Goal: Task Accomplishment & Management: Manage account settings

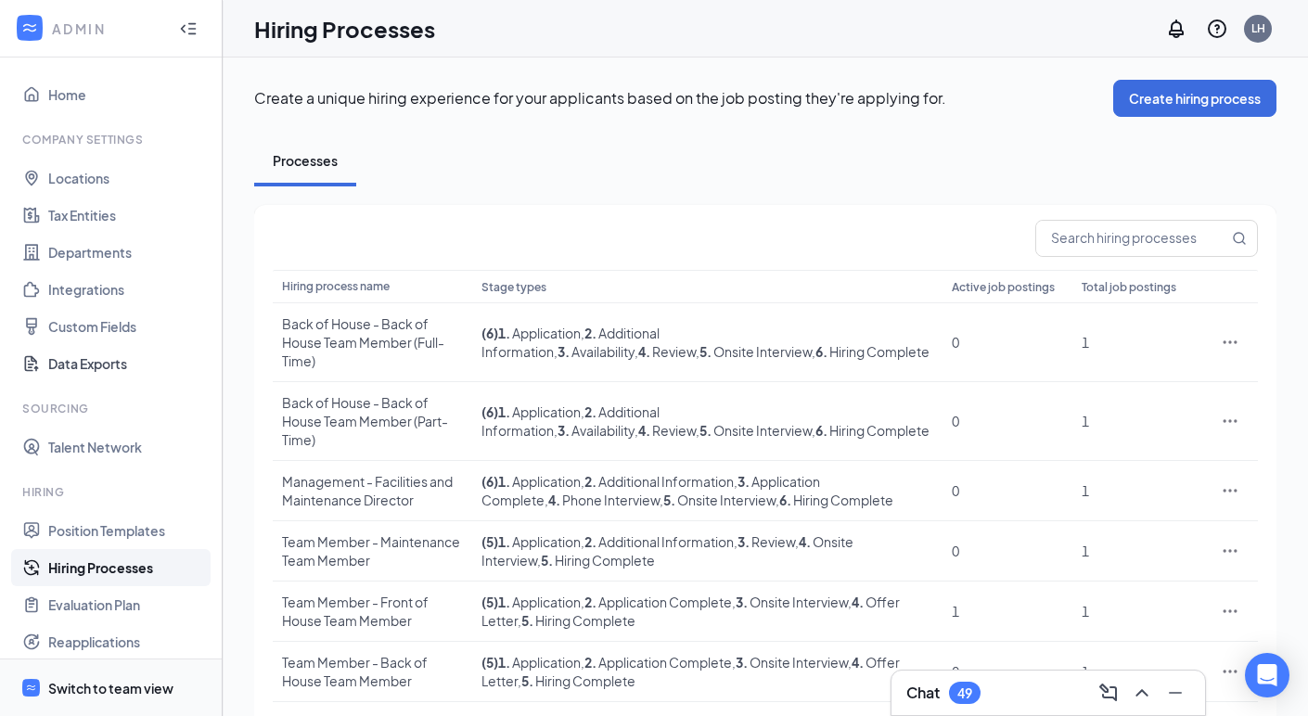
scroll to position [213, 0]
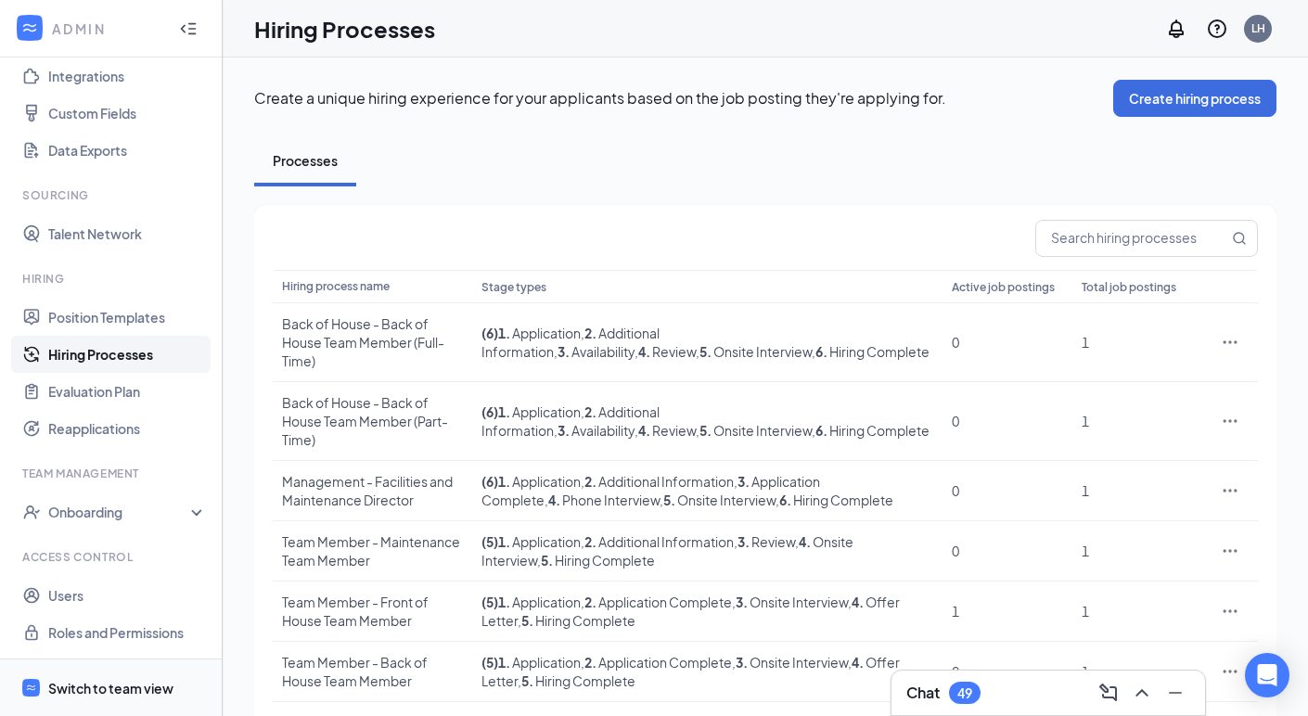
click at [133, 684] on div "Switch to team view" at bounding box center [110, 688] width 125 height 19
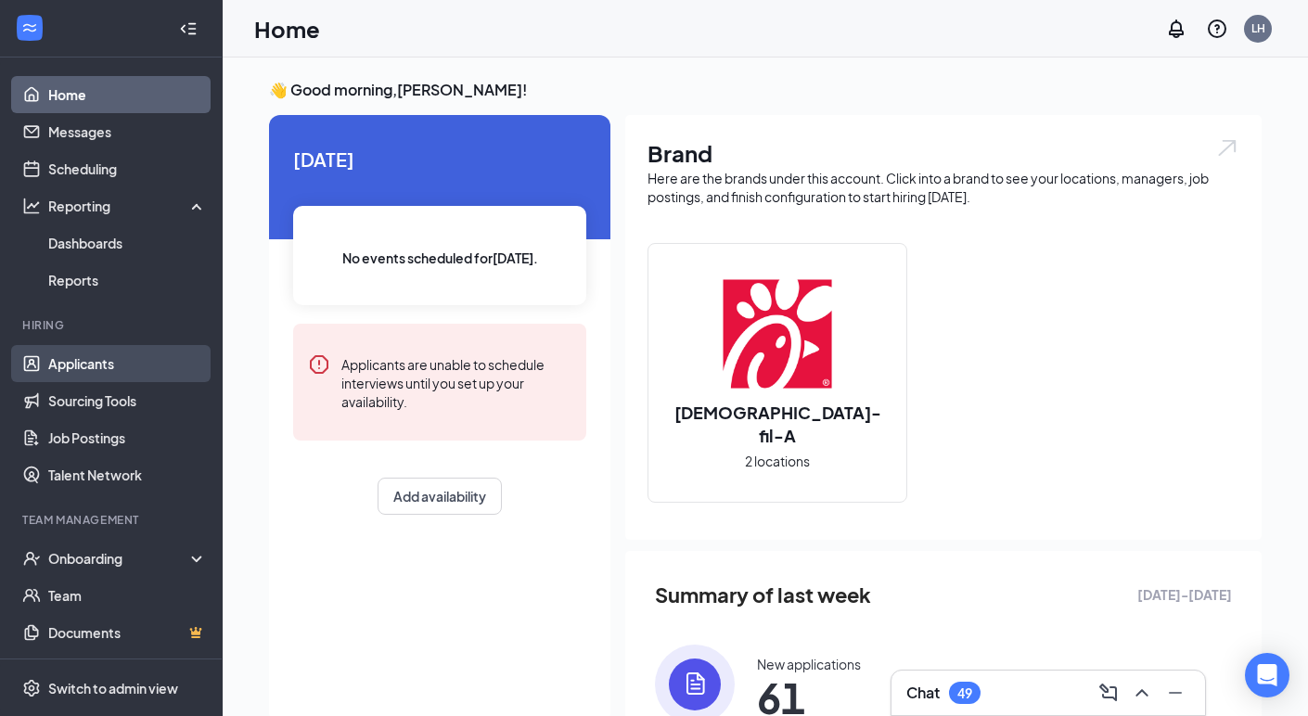
click at [90, 367] on link "Applicants" at bounding box center [127, 363] width 159 height 37
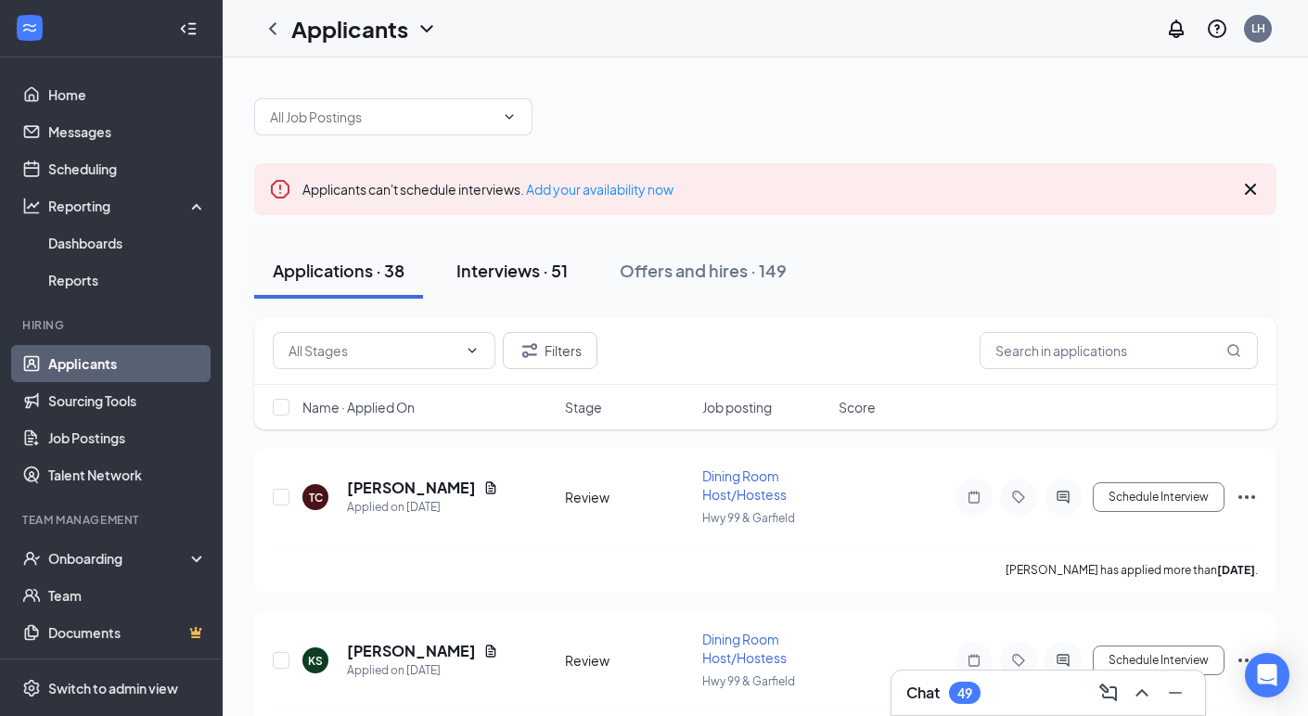
click at [511, 271] on div "Interviews · 51" at bounding box center [511, 270] width 111 height 23
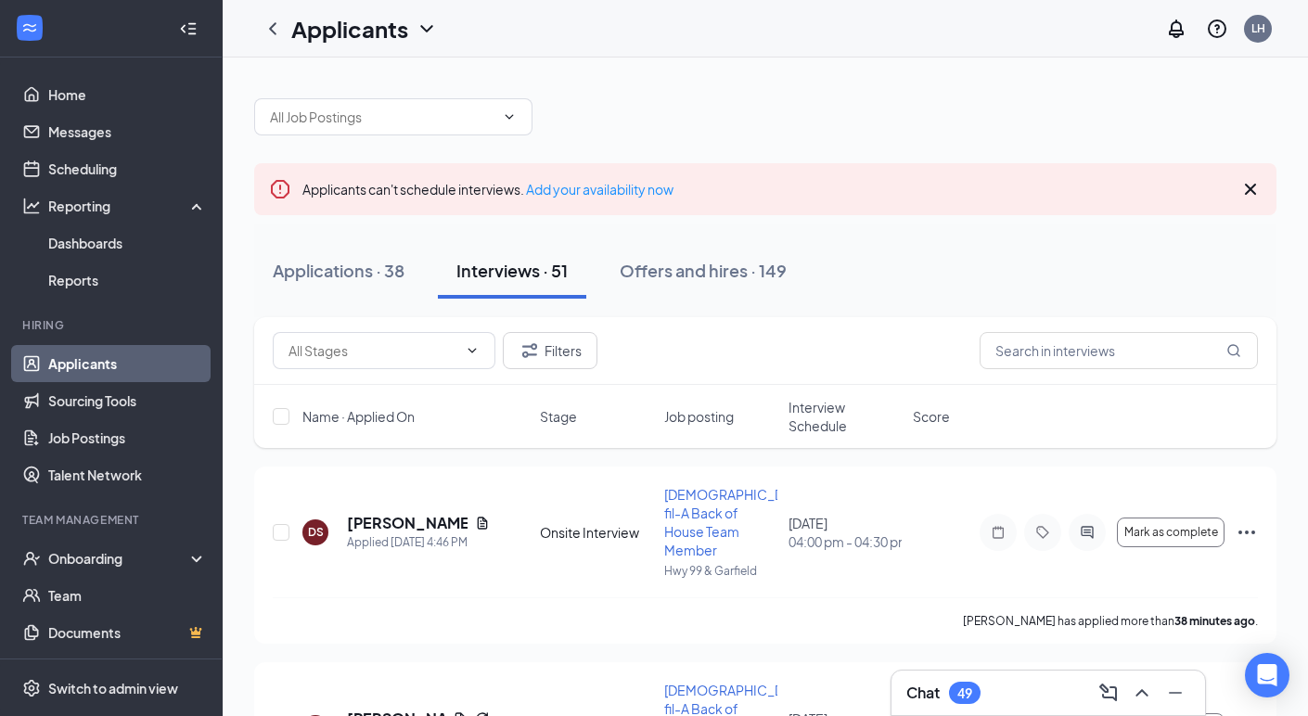
click at [820, 417] on span "Interview Schedule" at bounding box center [845, 416] width 113 height 37
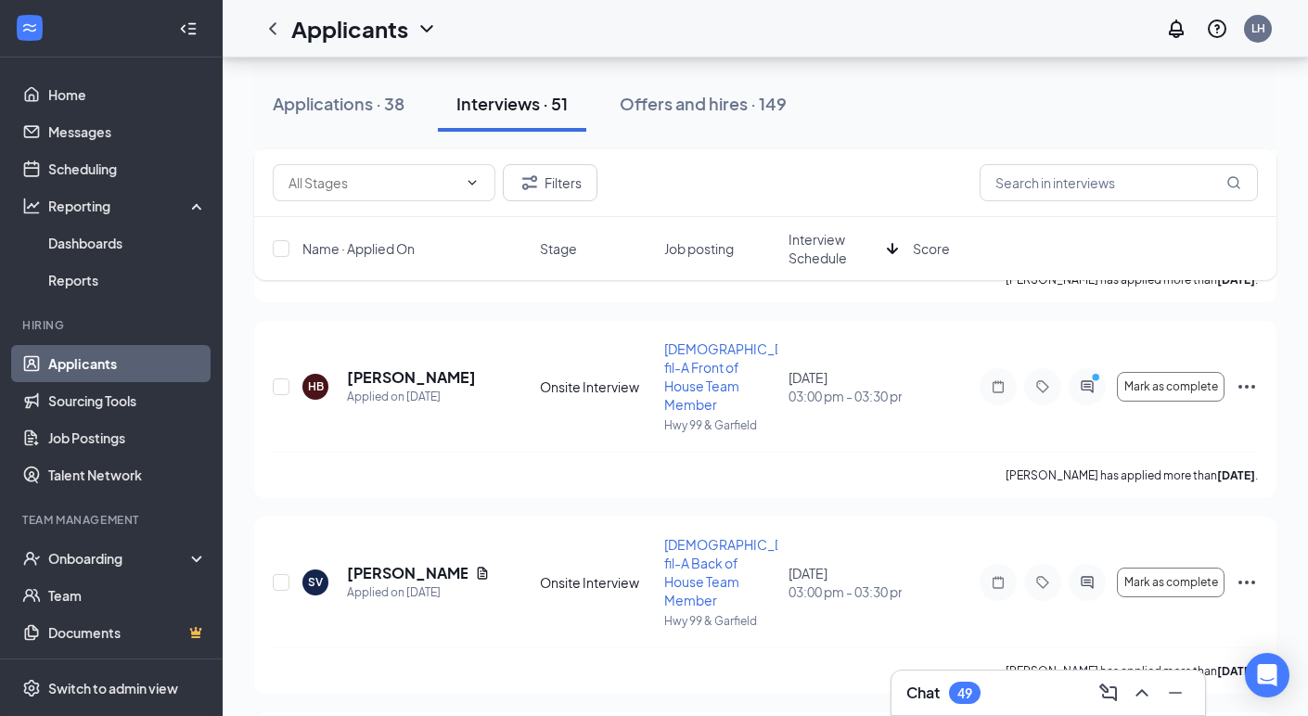
scroll to position [4460, 0]
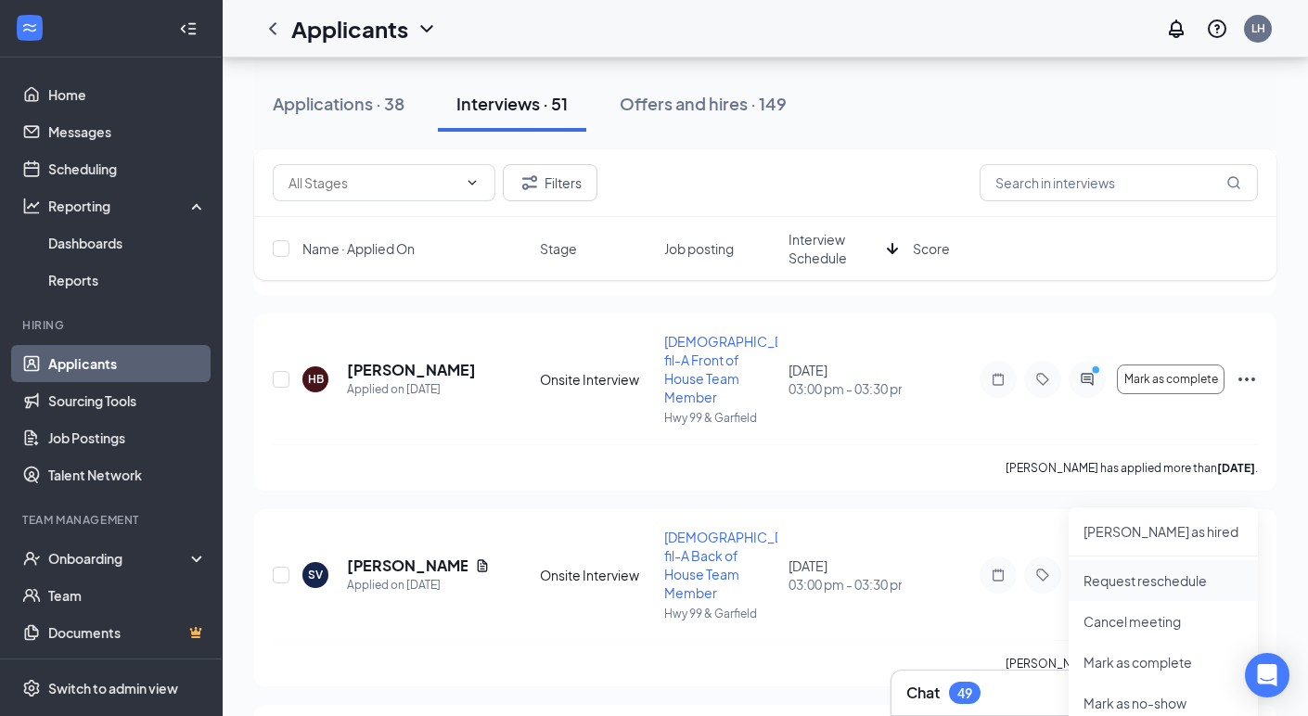
click at [1149, 577] on p "Request reschedule" at bounding box center [1164, 580] width 160 height 19
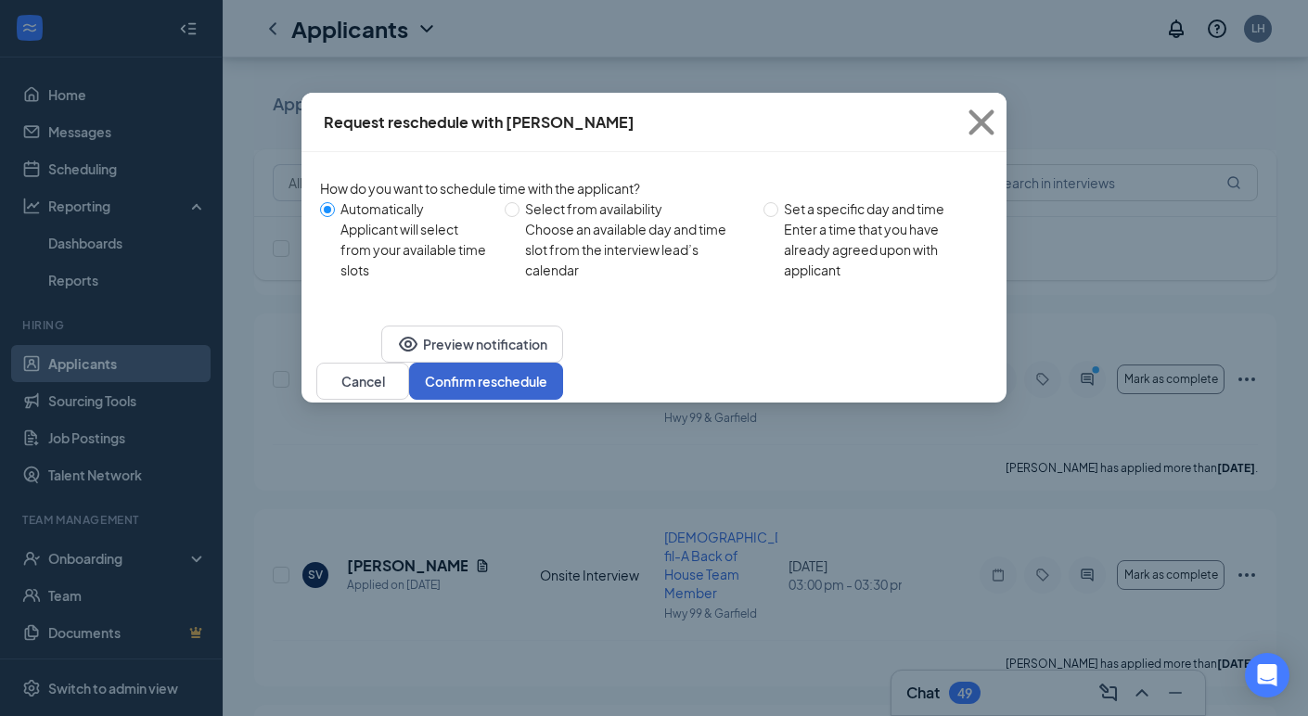
click at [563, 400] on button "Confirm reschedule" at bounding box center [486, 381] width 154 height 37
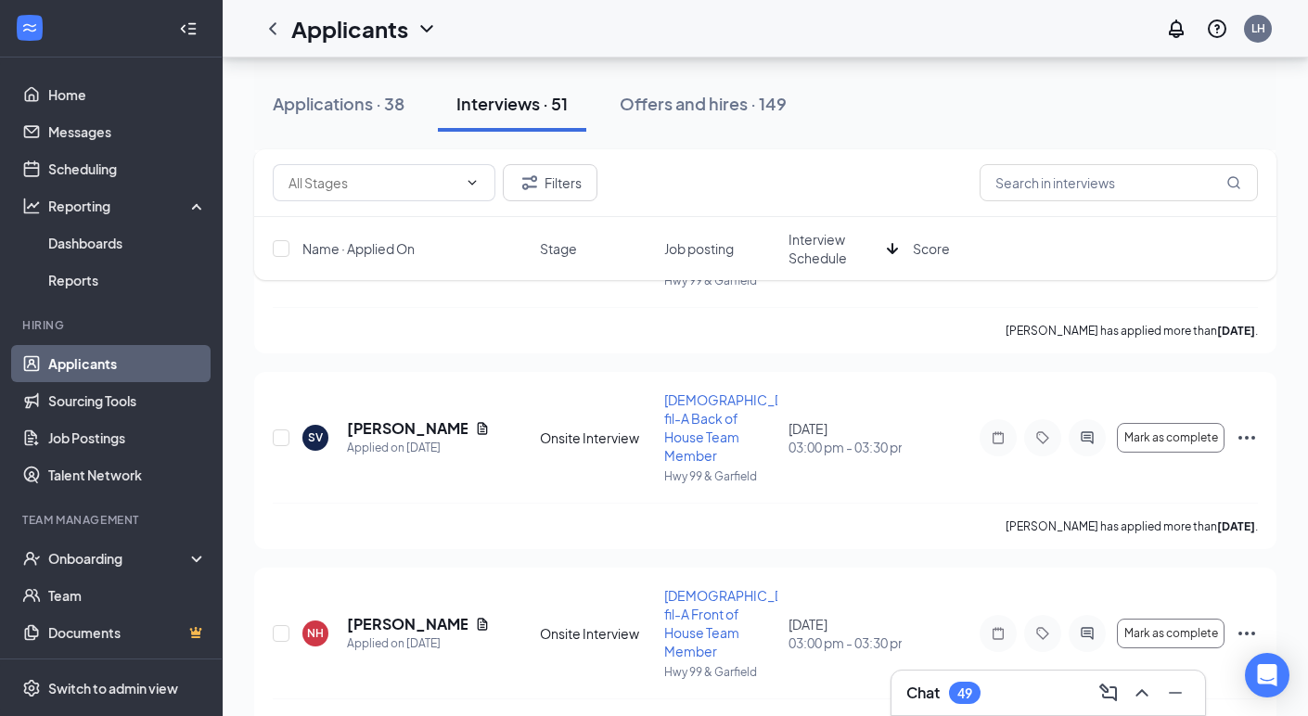
scroll to position [4601, 0]
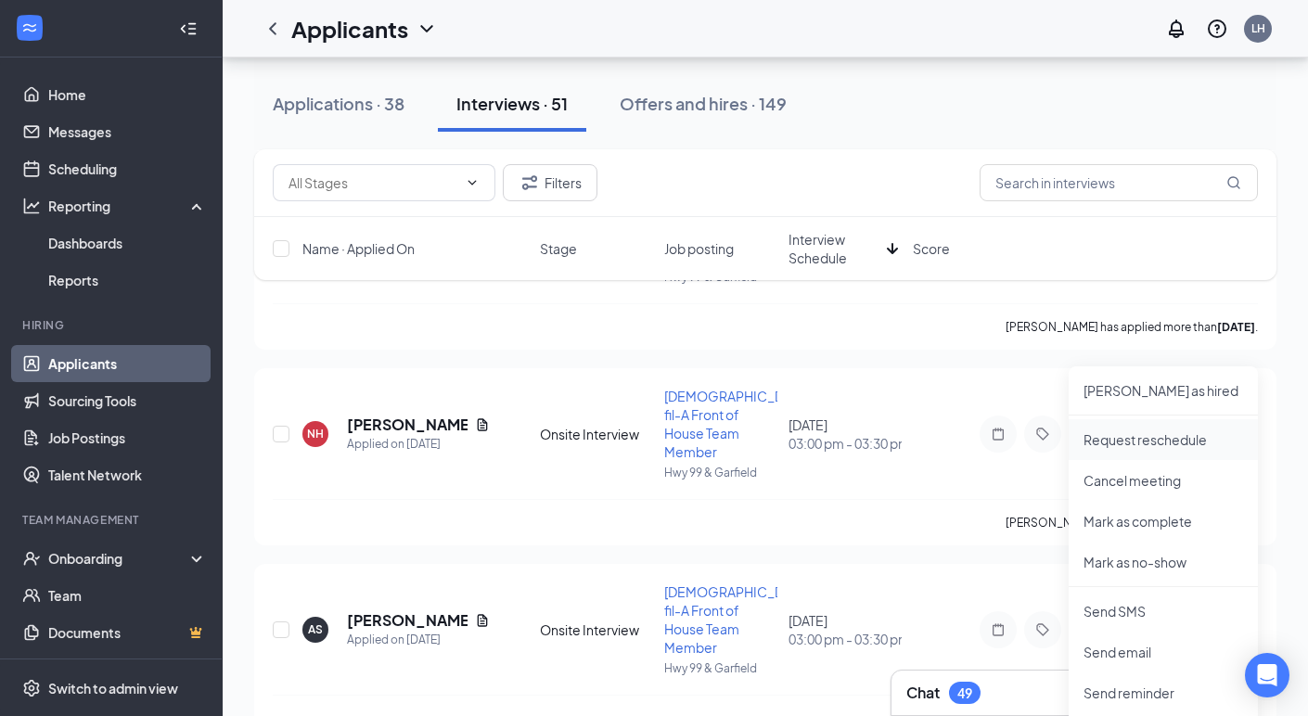
click at [1158, 441] on p "Request reschedule" at bounding box center [1164, 439] width 160 height 19
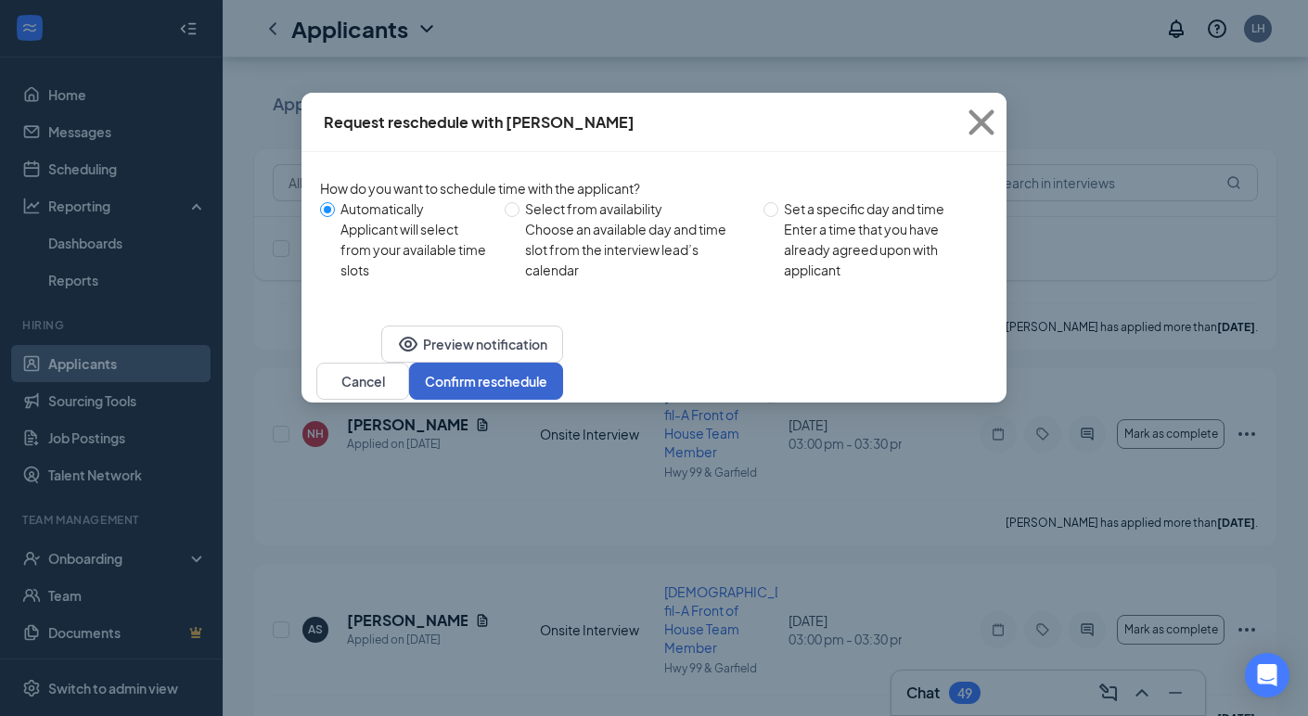
click at [563, 400] on button "Confirm reschedule" at bounding box center [486, 381] width 154 height 37
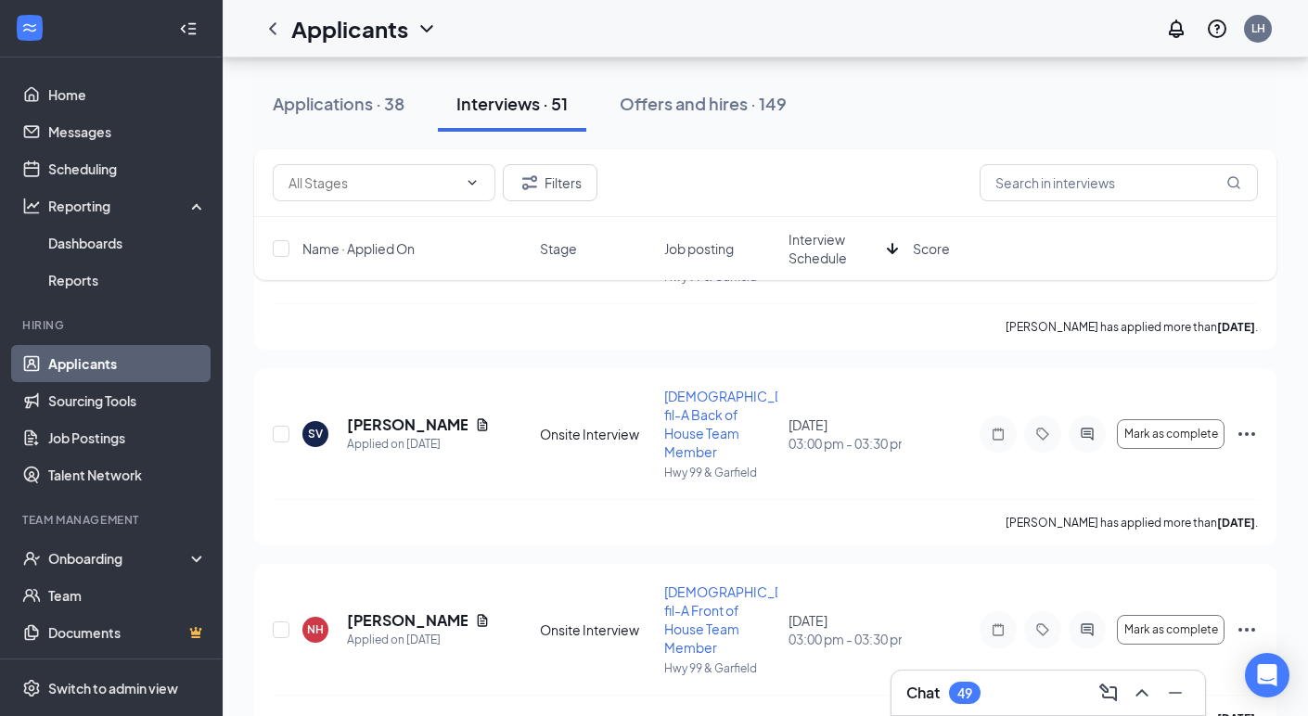
click at [1119, 619] on p "Request reschedule" at bounding box center [1164, 617] width 160 height 19
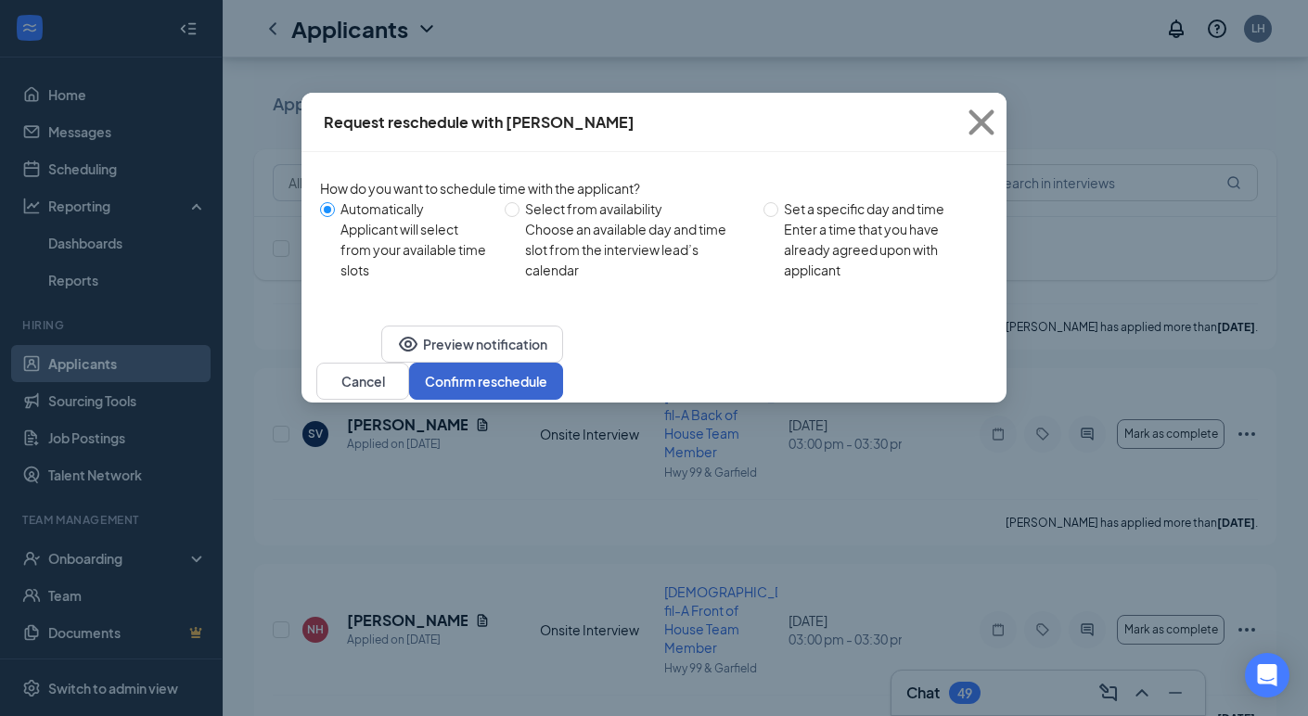
click at [563, 400] on button "Confirm reschedule" at bounding box center [486, 381] width 154 height 37
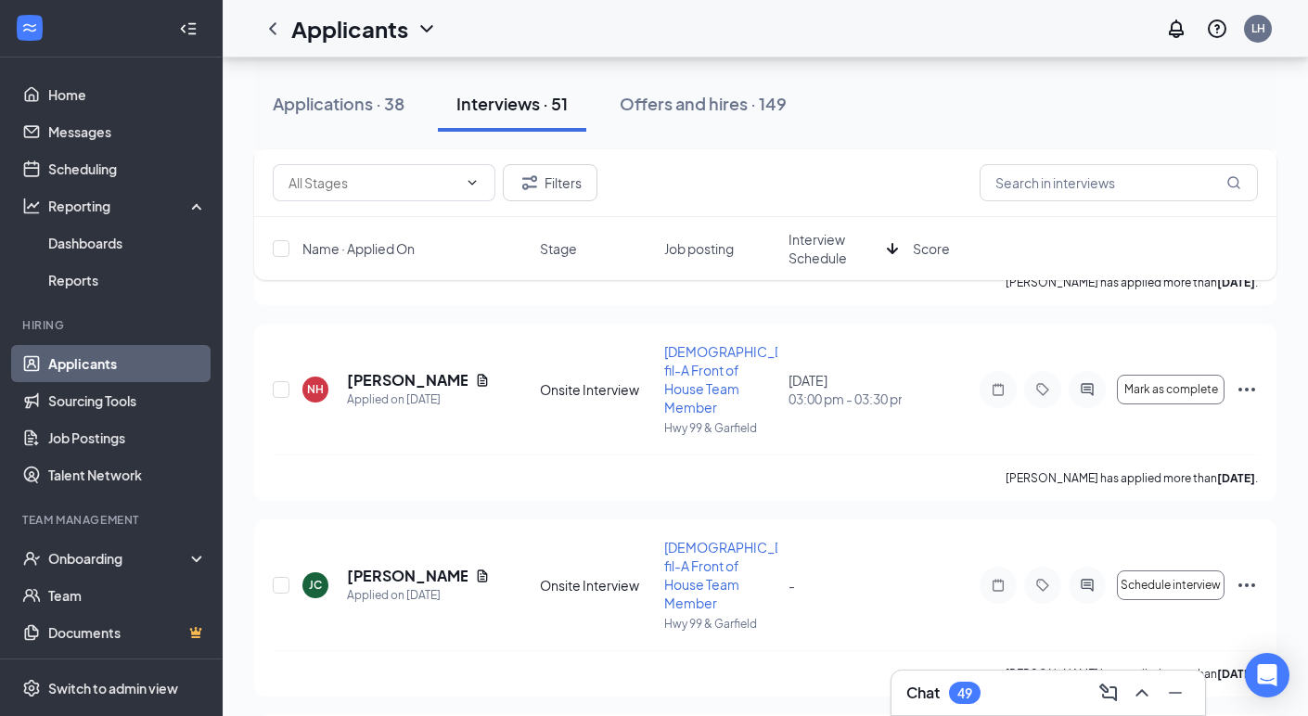
scroll to position [4842, 0]
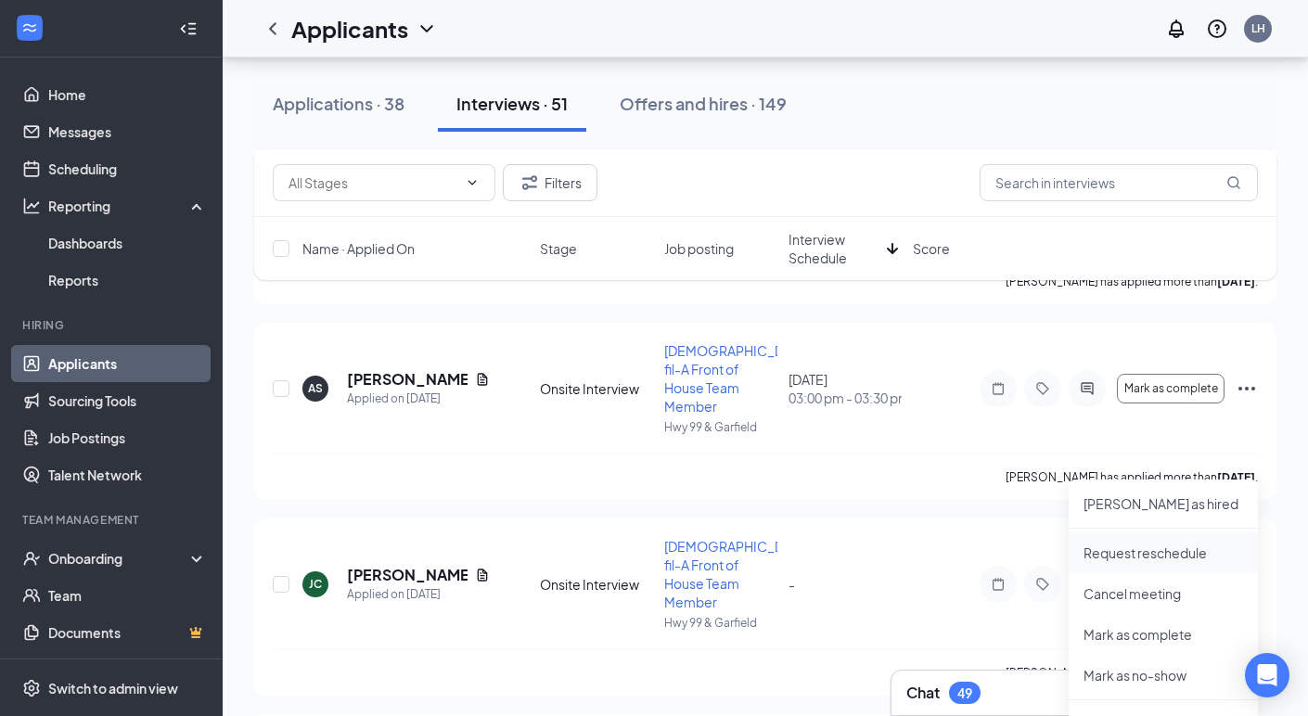
click at [1154, 558] on p "Request reschedule" at bounding box center [1164, 553] width 160 height 19
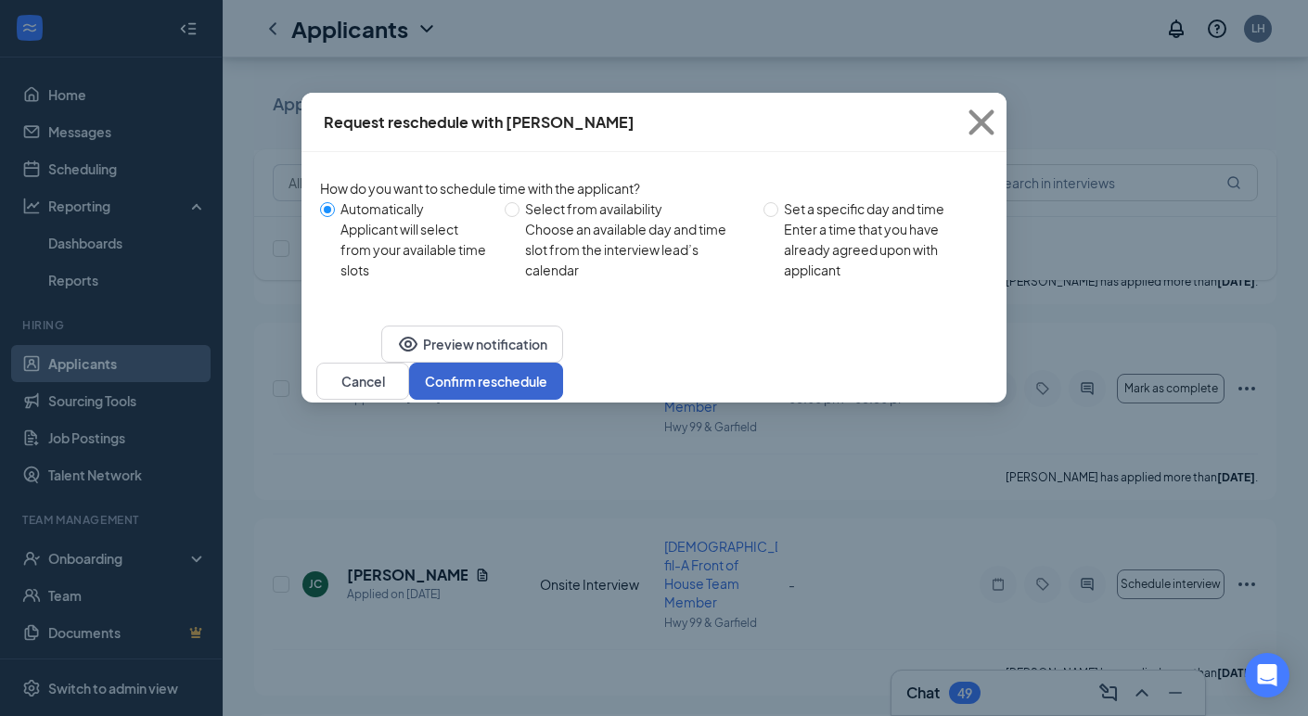
click at [563, 400] on button "Confirm reschedule" at bounding box center [486, 381] width 154 height 37
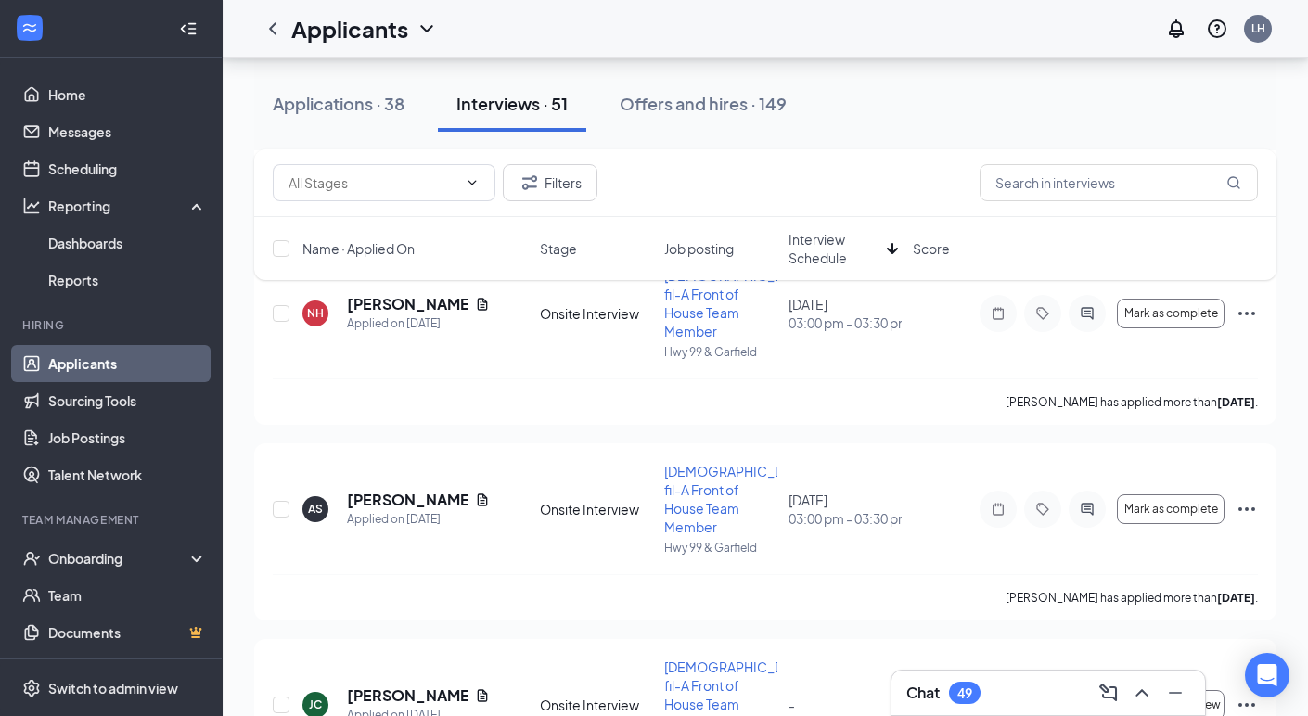
scroll to position [4717, 0]
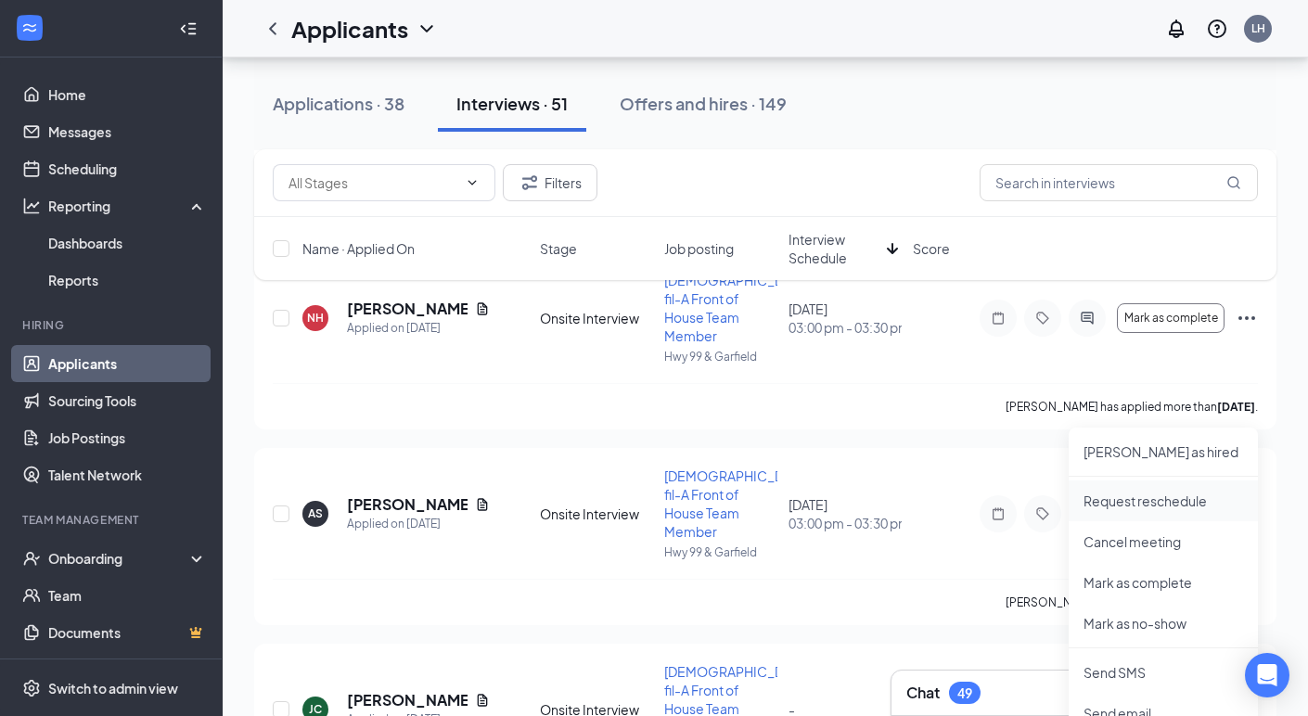
click at [1172, 493] on p "Request reschedule" at bounding box center [1164, 501] width 160 height 19
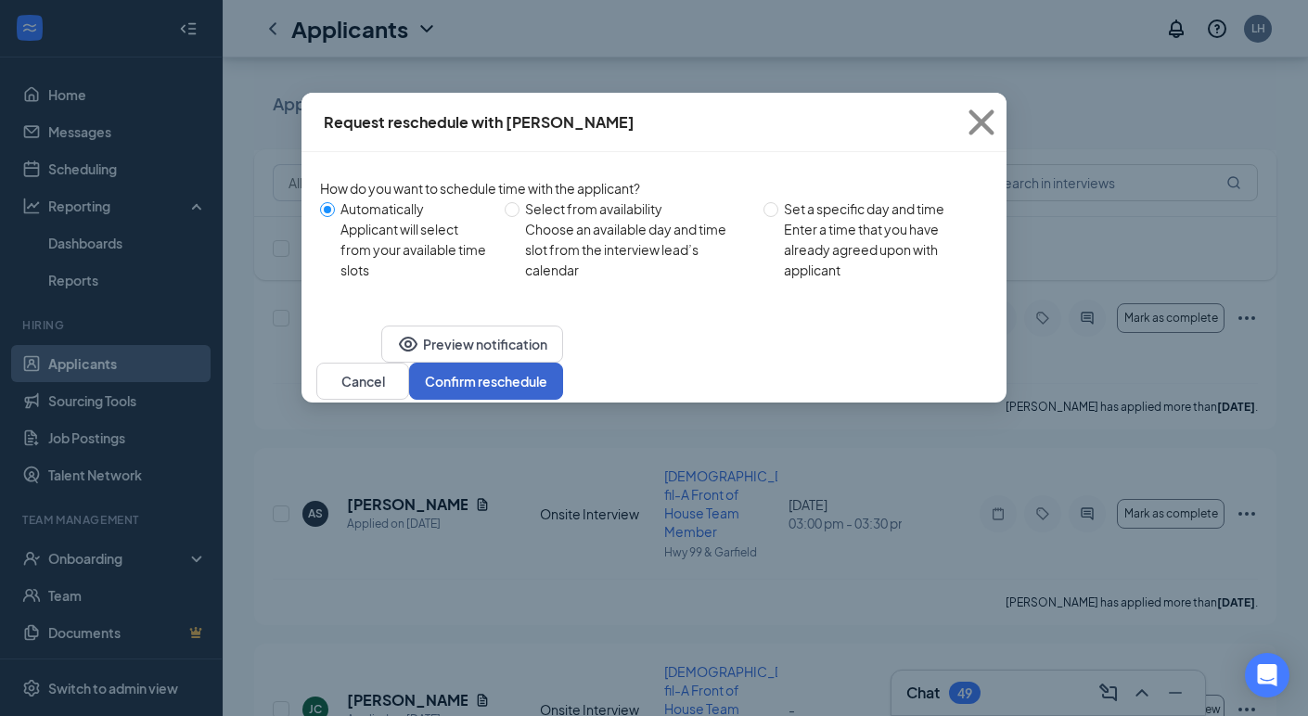
click at [563, 400] on button "Confirm reschedule" at bounding box center [486, 381] width 154 height 37
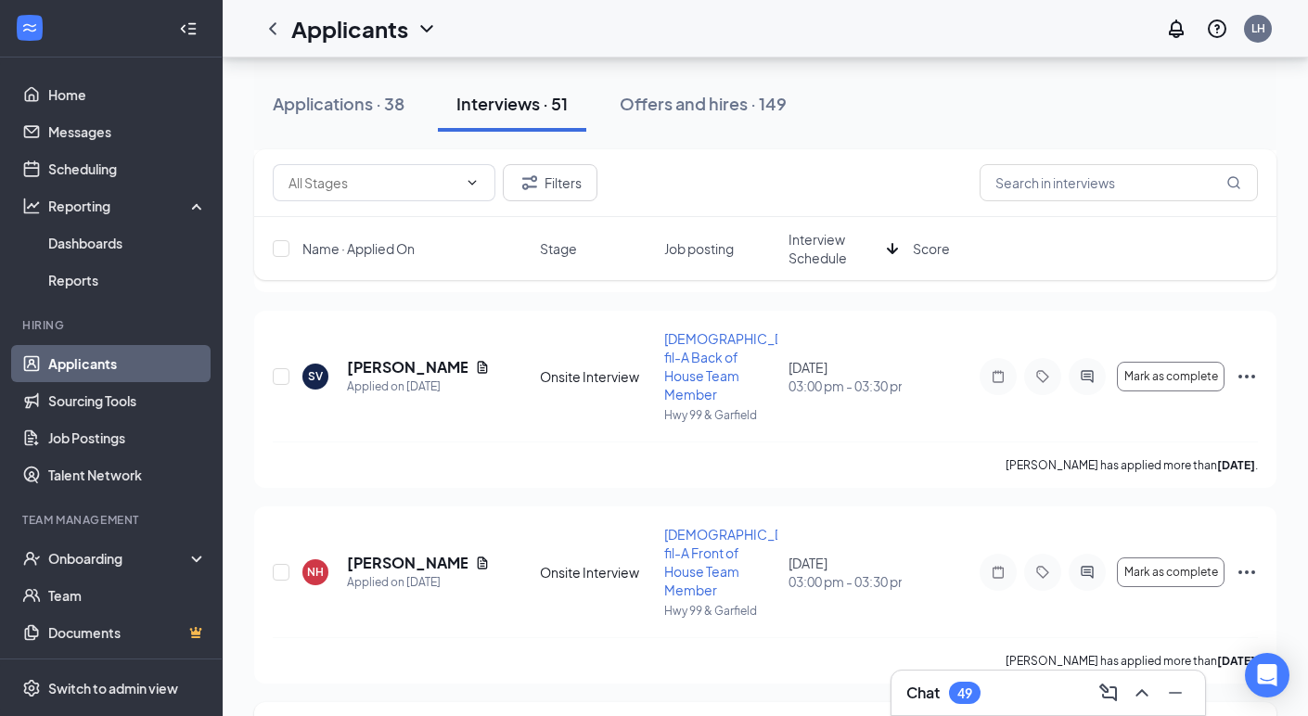
scroll to position [4679, 0]
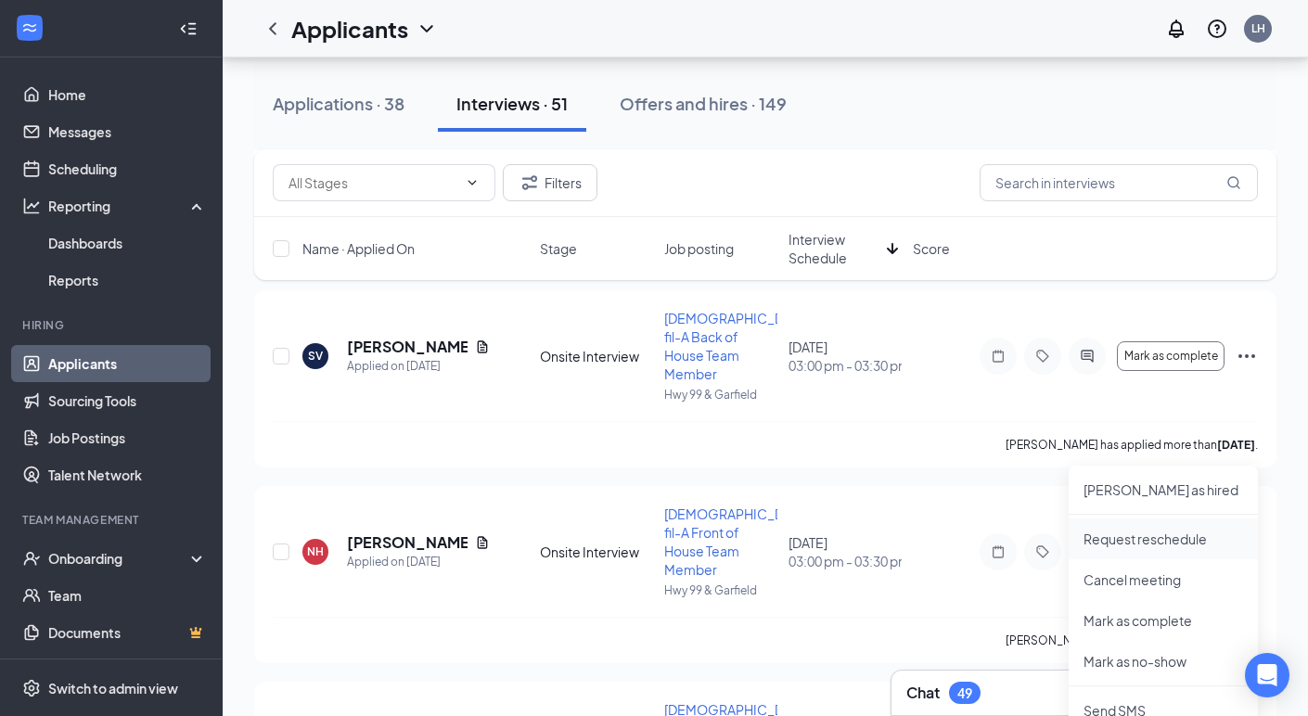
click at [1164, 543] on p "Request reschedule" at bounding box center [1164, 539] width 160 height 19
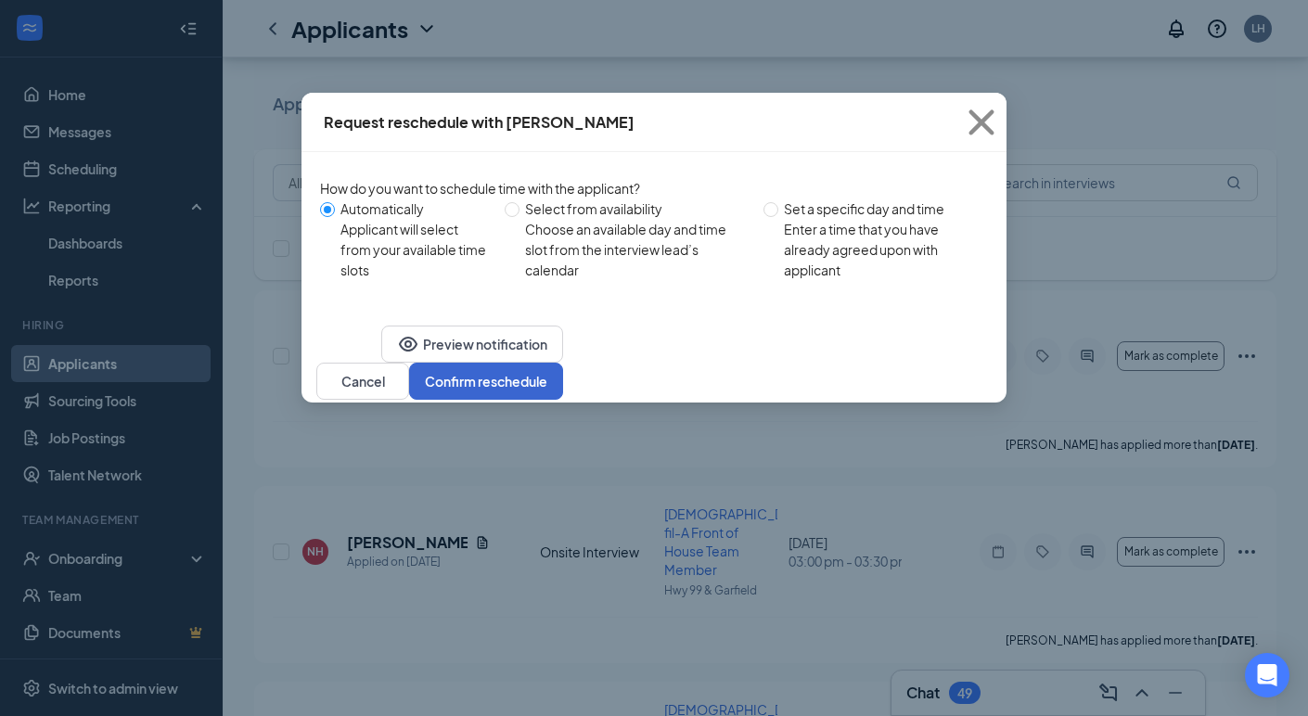
click at [563, 400] on button "Confirm reschedule" at bounding box center [486, 381] width 154 height 37
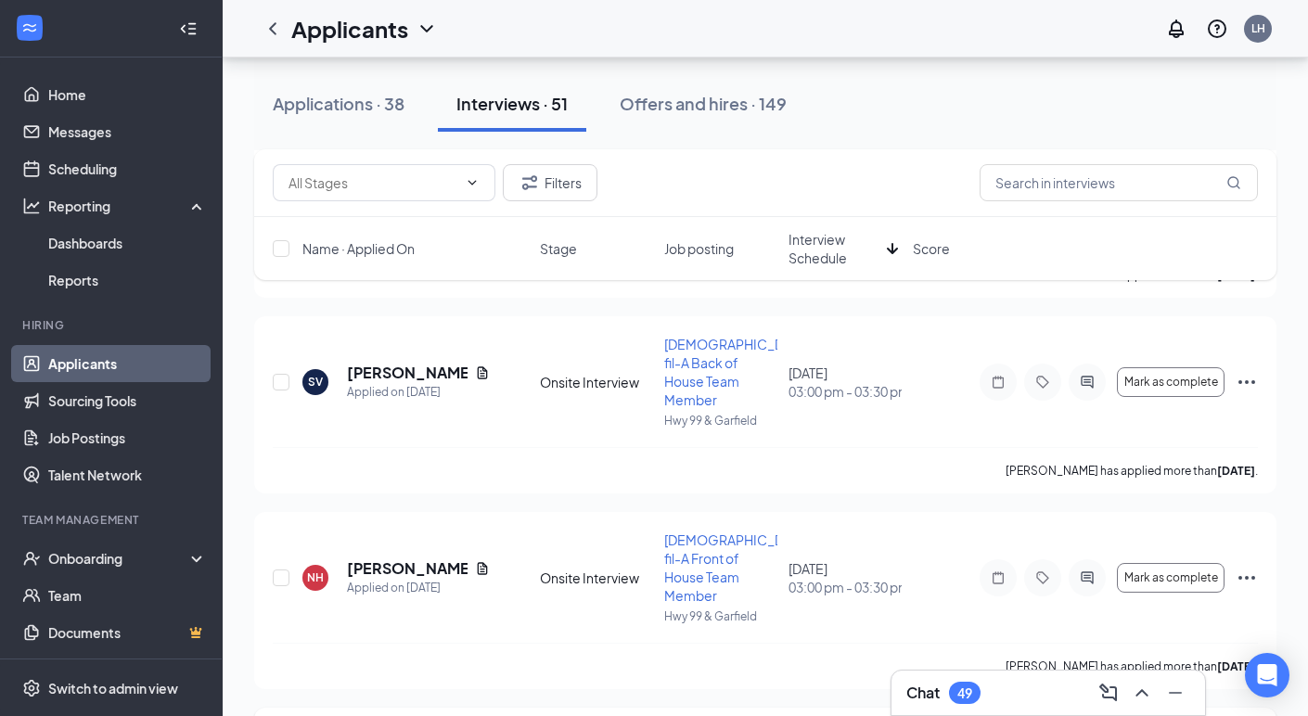
scroll to position [4670, 0]
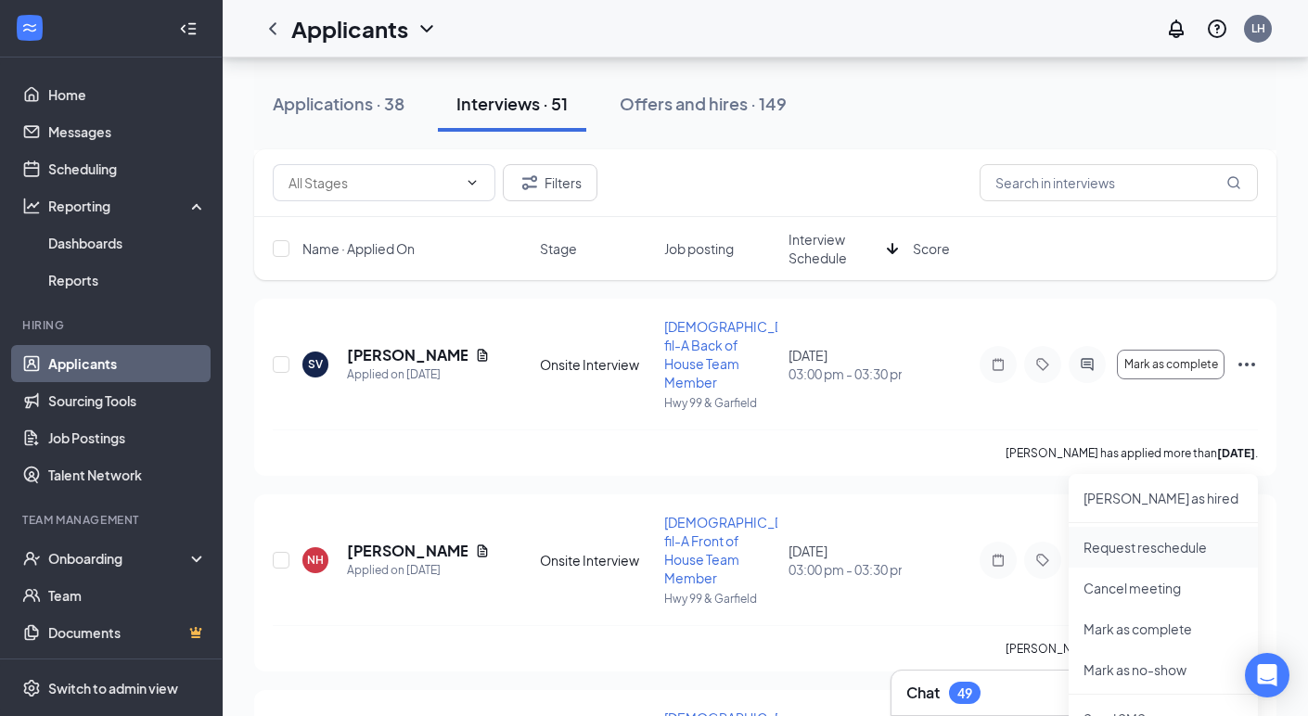
click at [1136, 555] on p "Request reschedule" at bounding box center [1164, 547] width 160 height 19
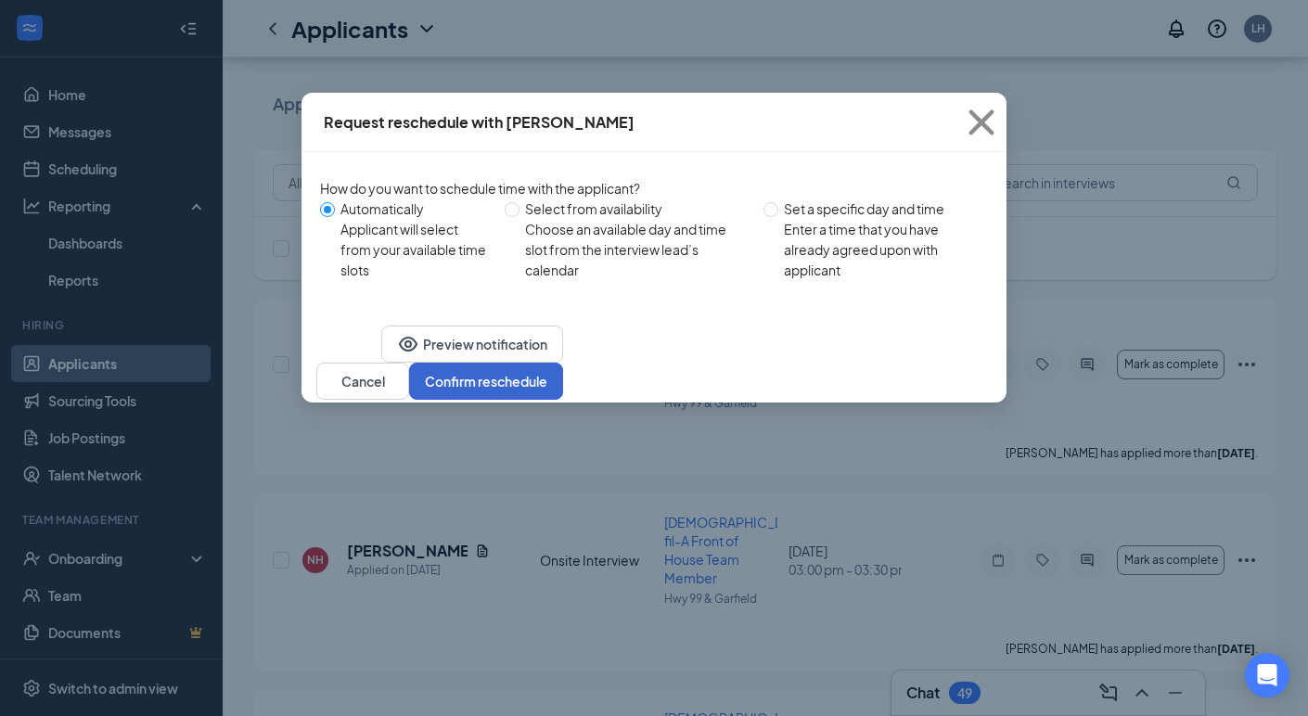
click at [563, 400] on button "Confirm reschedule" at bounding box center [486, 381] width 154 height 37
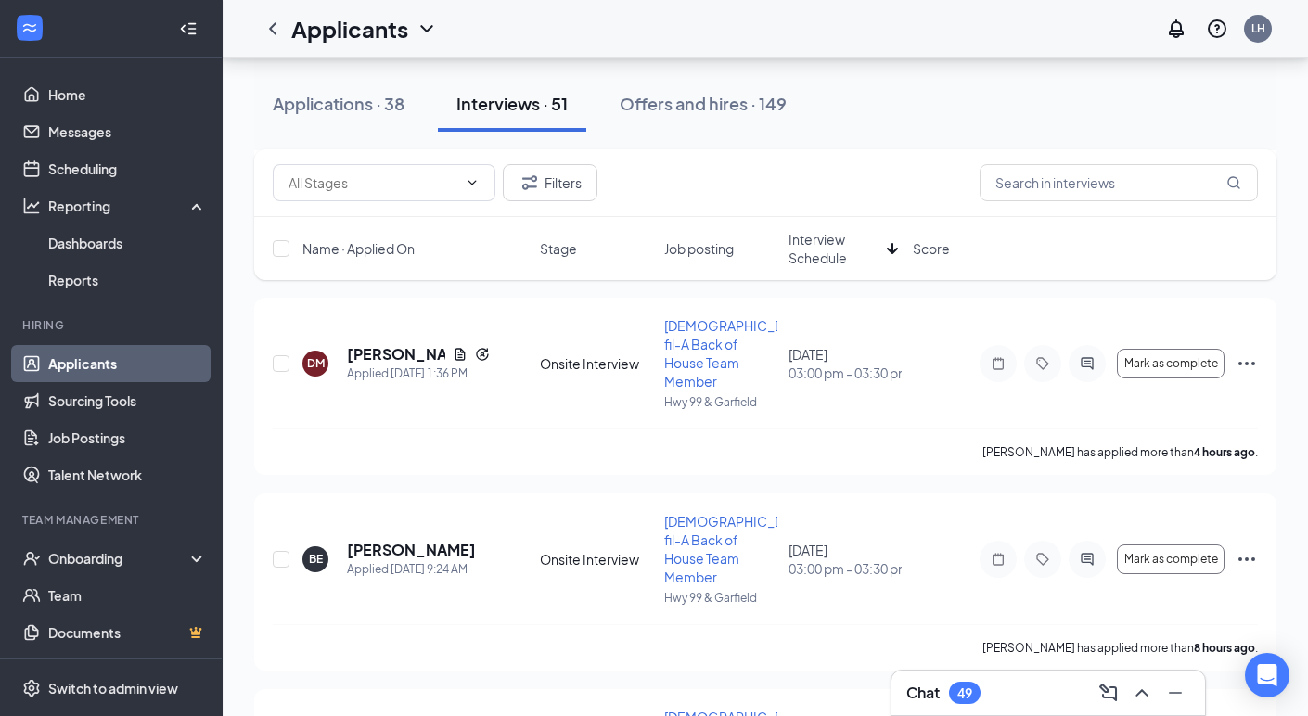
scroll to position [626, 0]
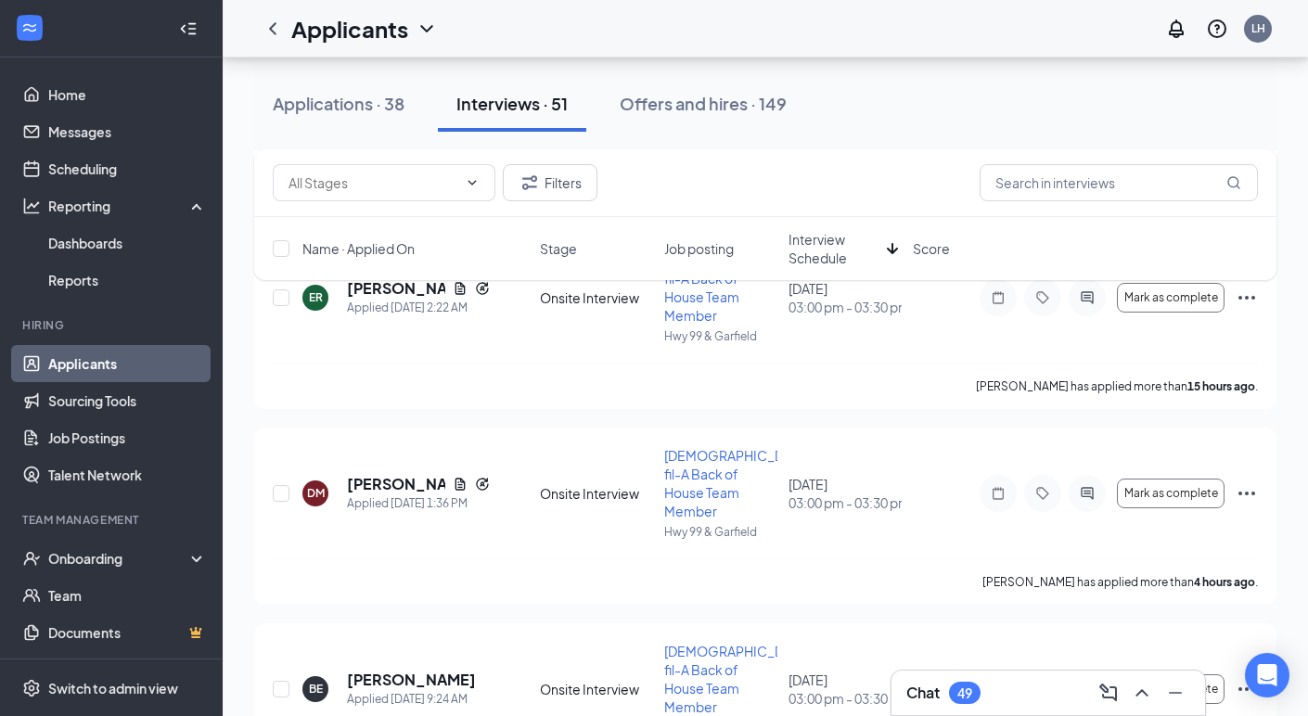
click at [907, 128] on div "Applications · 38 Interviews · 51 Offers and hires · 149" at bounding box center [765, 104] width 1022 height 56
